Goal: Check status: Check status

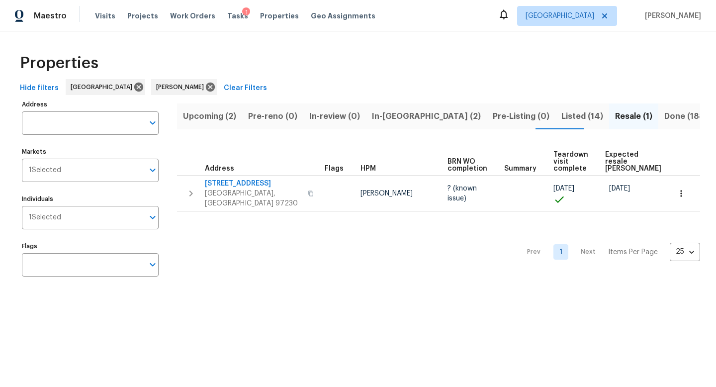
click at [226, 115] on span "Upcoming (2)" at bounding box center [209, 116] width 53 height 14
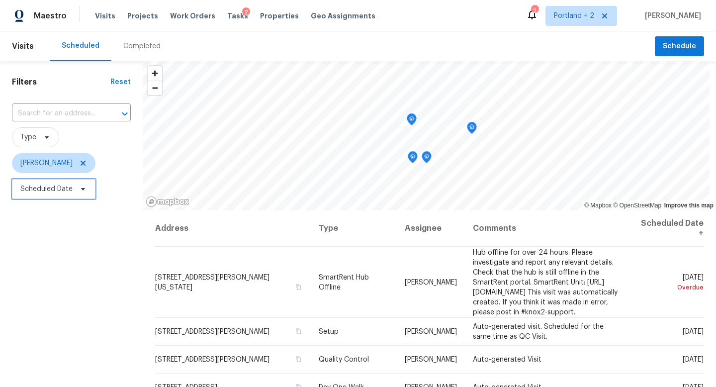
click at [71, 194] on span "Scheduled Date" at bounding box center [46, 189] width 52 height 10
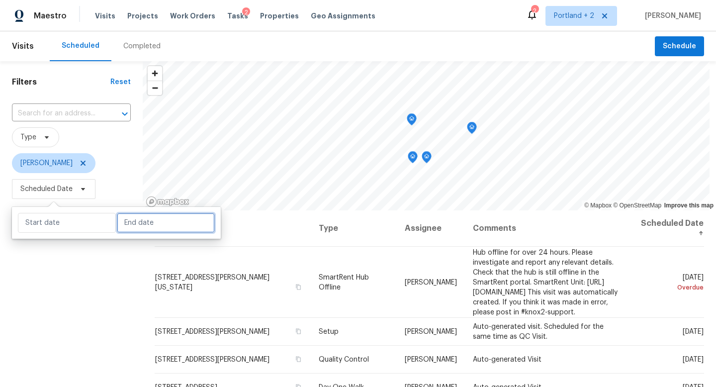
click at [147, 229] on input "text" at bounding box center [166, 223] width 98 height 20
select select "8"
select select "2025"
select select "9"
select select "2025"
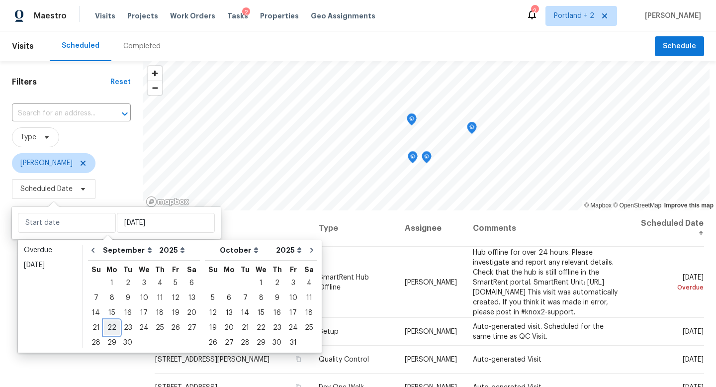
click at [111, 329] on div "22" at bounding box center [112, 328] width 16 height 14
type input "Mon, Sep 22"
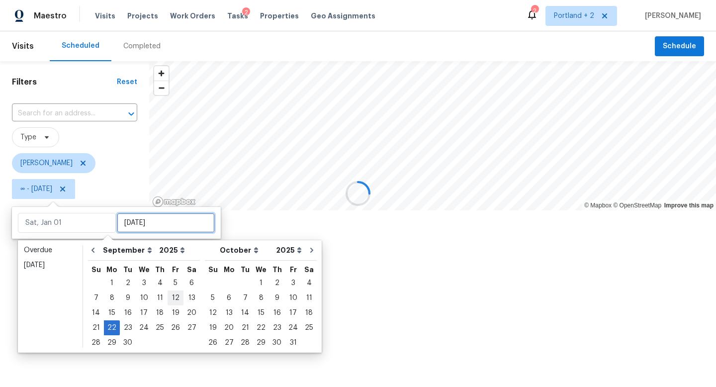
type input "Mon, Sep 22"
type input "Tue, Sep 23"
type input "Wed, Sep 17"
type input "Mon, Sep 22"
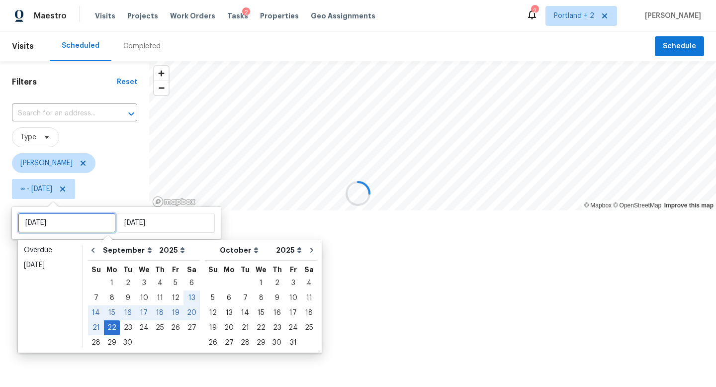
type input "Sun, Sep 21"
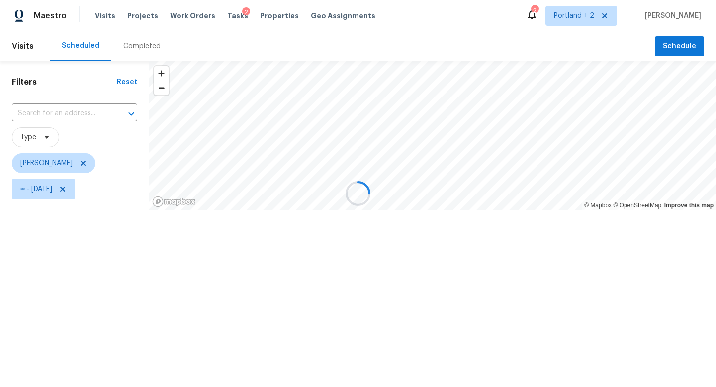
click at [56, 373] on div at bounding box center [358, 193] width 716 height 387
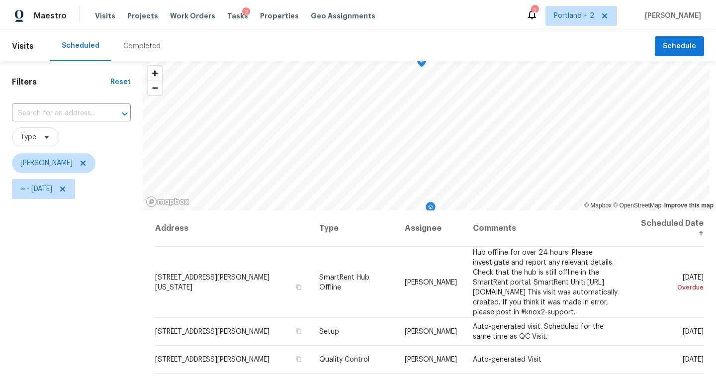
scroll to position [133, 0]
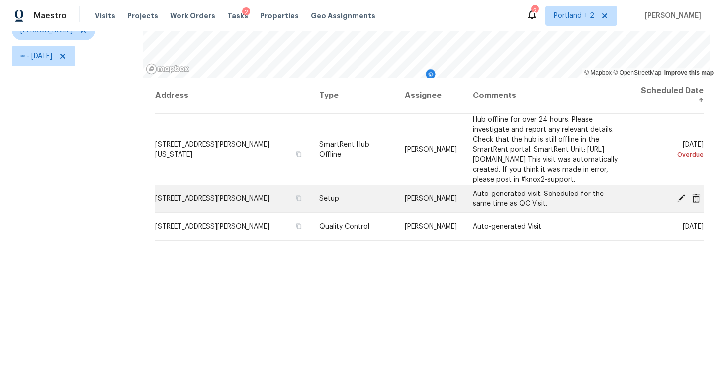
click at [682, 202] on icon at bounding box center [682, 198] width 8 height 8
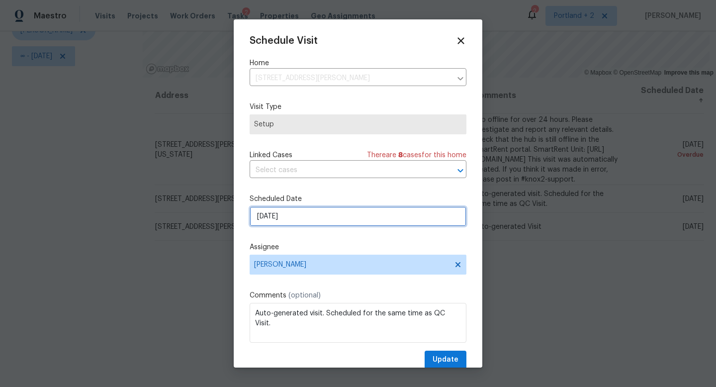
click at [296, 211] on input "9/22/2025" at bounding box center [358, 216] width 217 height 20
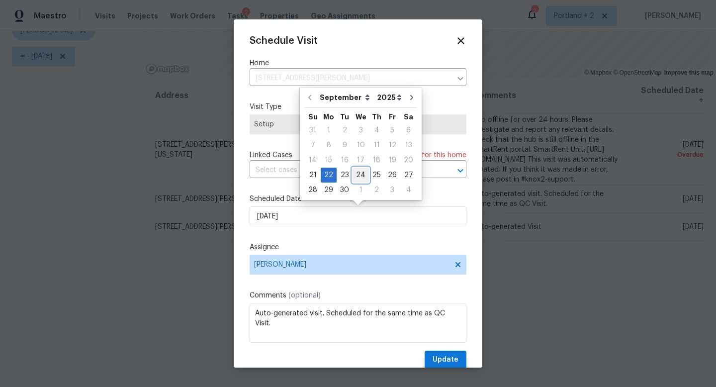
click at [358, 172] on div "24" at bounding box center [361, 175] width 16 height 14
type input "9/24/2025"
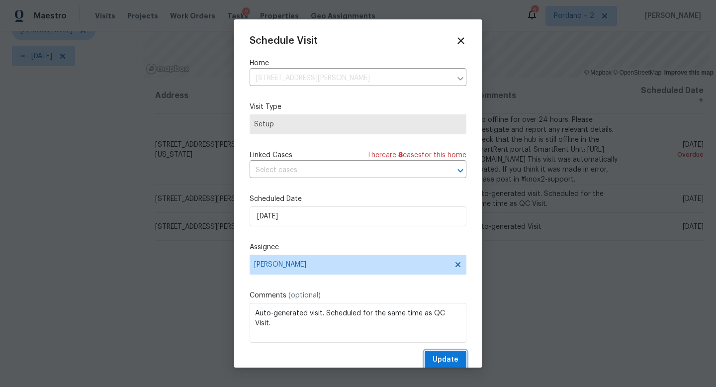
click at [434, 361] on span "Update" at bounding box center [446, 360] width 26 height 12
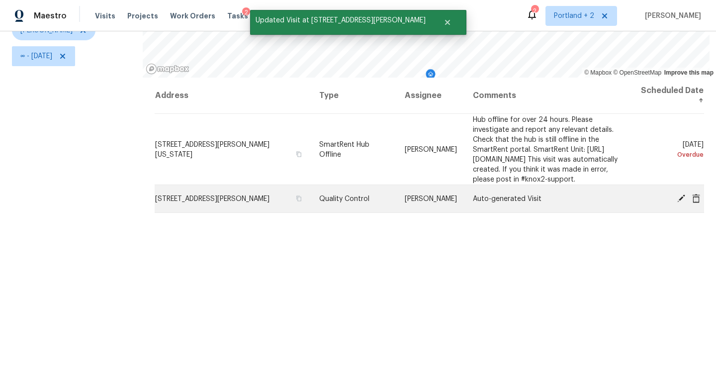
click at [685, 202] on icon at bounding box center [681, 198] width 9 height 9
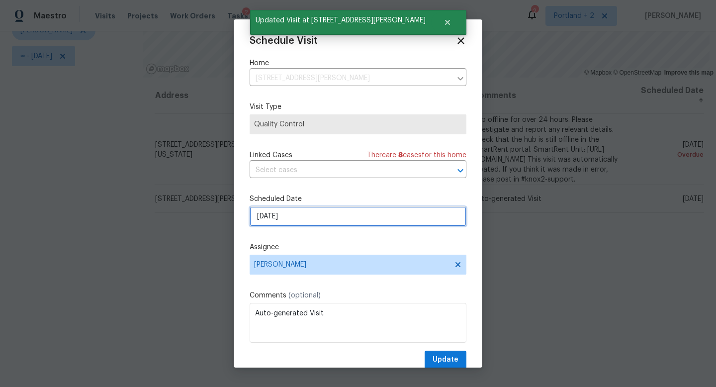
click at [404, 212] on input "9/22/2025" at bounding box center [358, 216] width 217 height 20
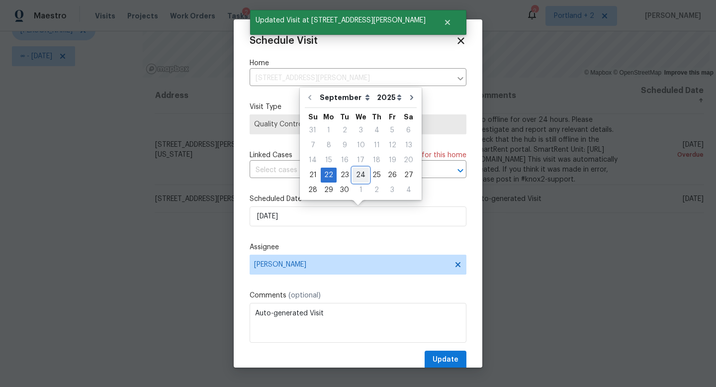
click at [354, 173] on div "24" at bounding box center [361, 175] width 16 height 14
type input "9/24/2025"
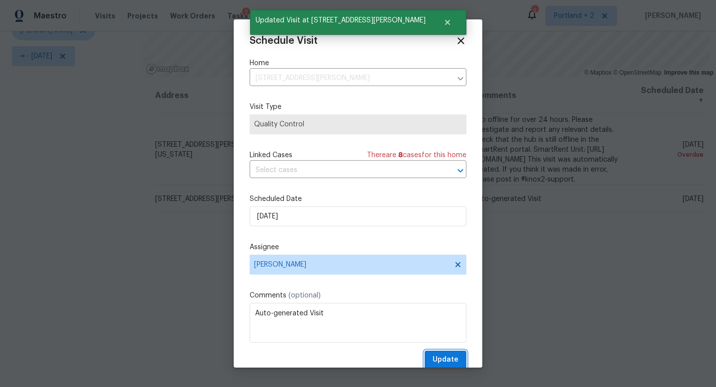
click at [456, 363] on span "Update" at bounding box center [446, 360] width 26 height 12
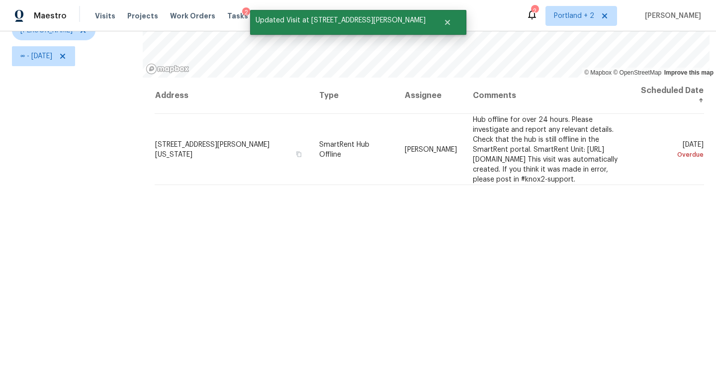
click at [100, 238] on div "Filters Reset ​ Type Karen Mattingley ∞ - Mon, Sep 22" at bounding box center [71, 157] width 143 height 459
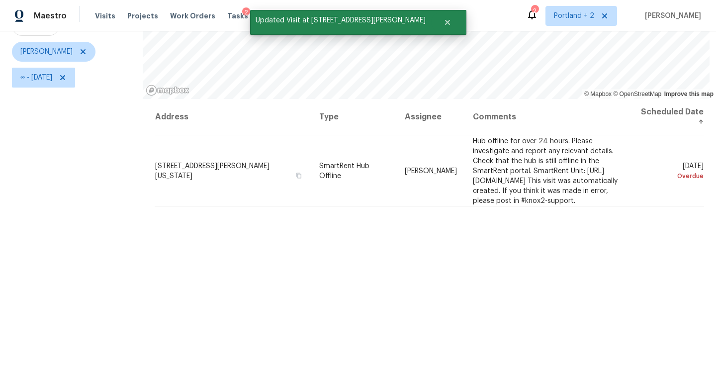
scroll to position [100, 0]
